Goal: Find specific page/section: Find specific page/section

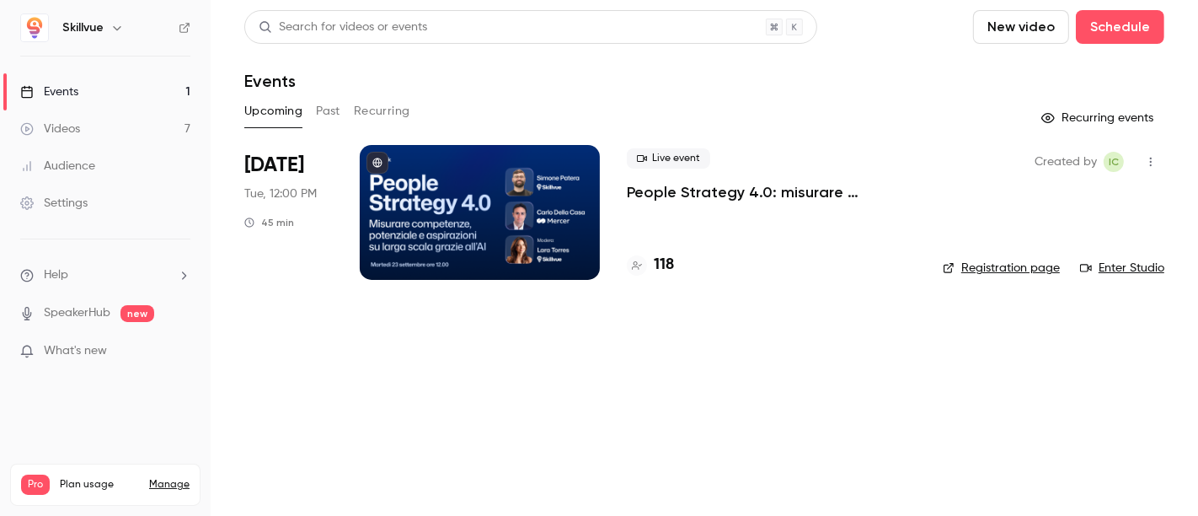
drag, startPoint x: 1566, startPoint y: 1, endPoint x: 685, endPoint y: 427, distance: 978.8
click at [708, 427] on main "Search for videos or events New video Schedule Events Upcoming Past Recurring R…" at bounding box center [704, 258] width 987 height 516
click at [534, 398] on main "Search for videos or events New video Schedule Events Upcoming Past Recurring R…" at bounding box center [704, 258] width 987 height 516
